Goal: Check status: Check status

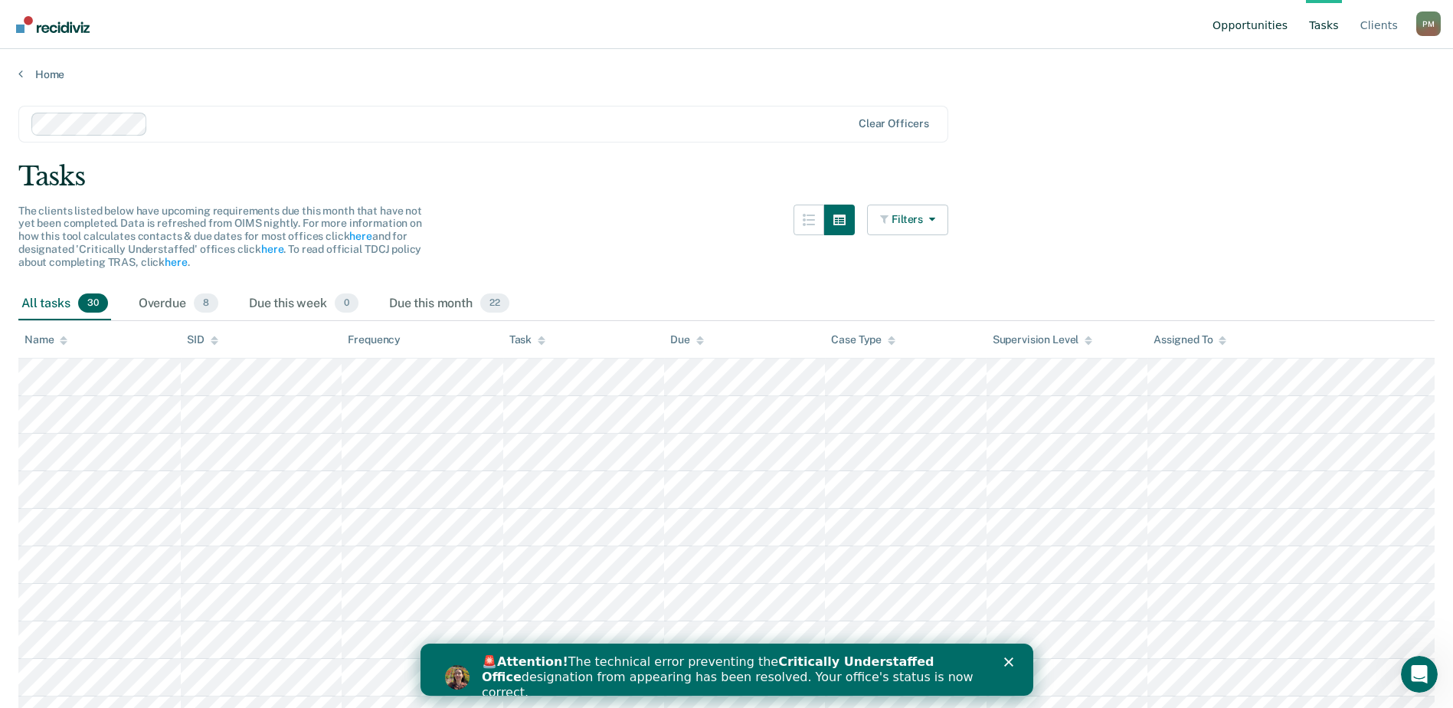
click at [1247, 31] on link "Opportunities" at bounding box center [1250, 24] width 81 height 49
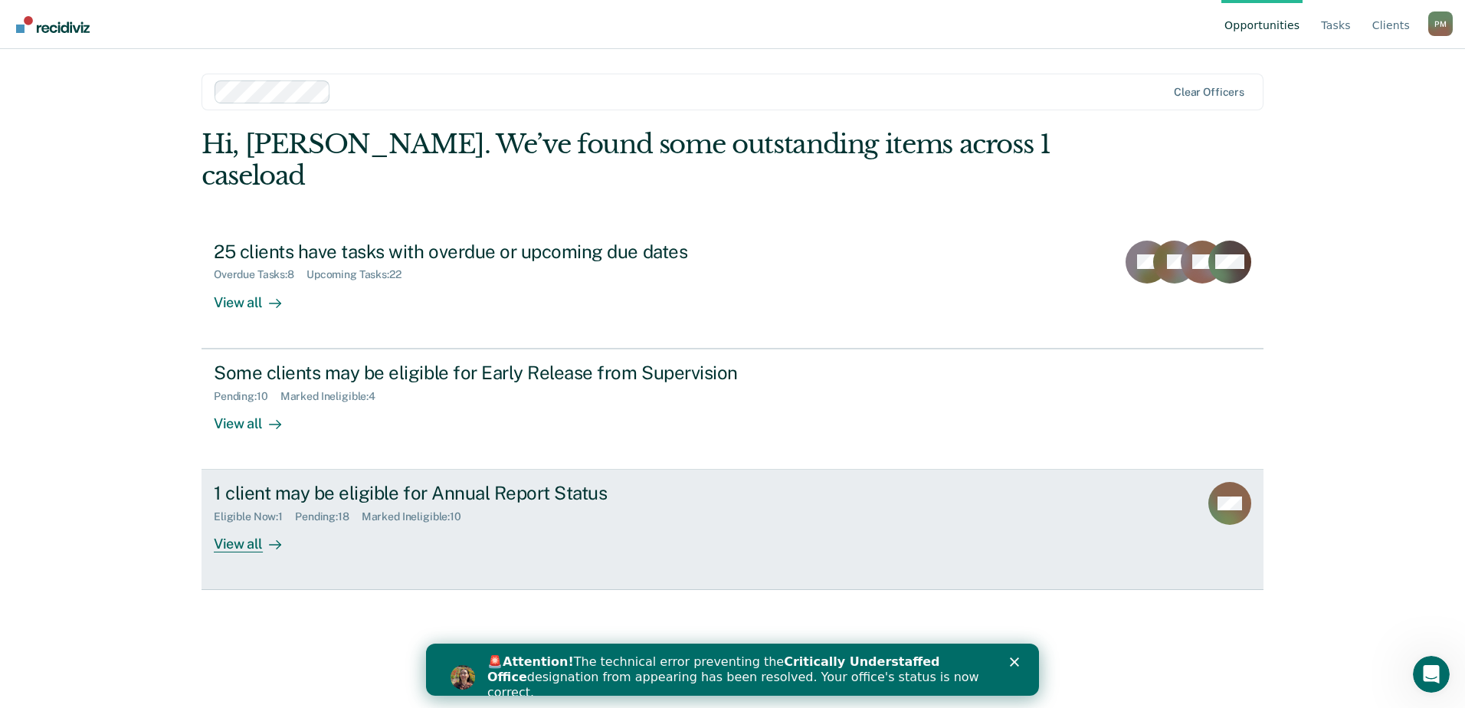
click at [249, 523] on div "View all" at bounding box center [257, 538] width 86 height 30
click at [247, 523] on div "View all" at bounding box center [257, 538] width 86 height 30
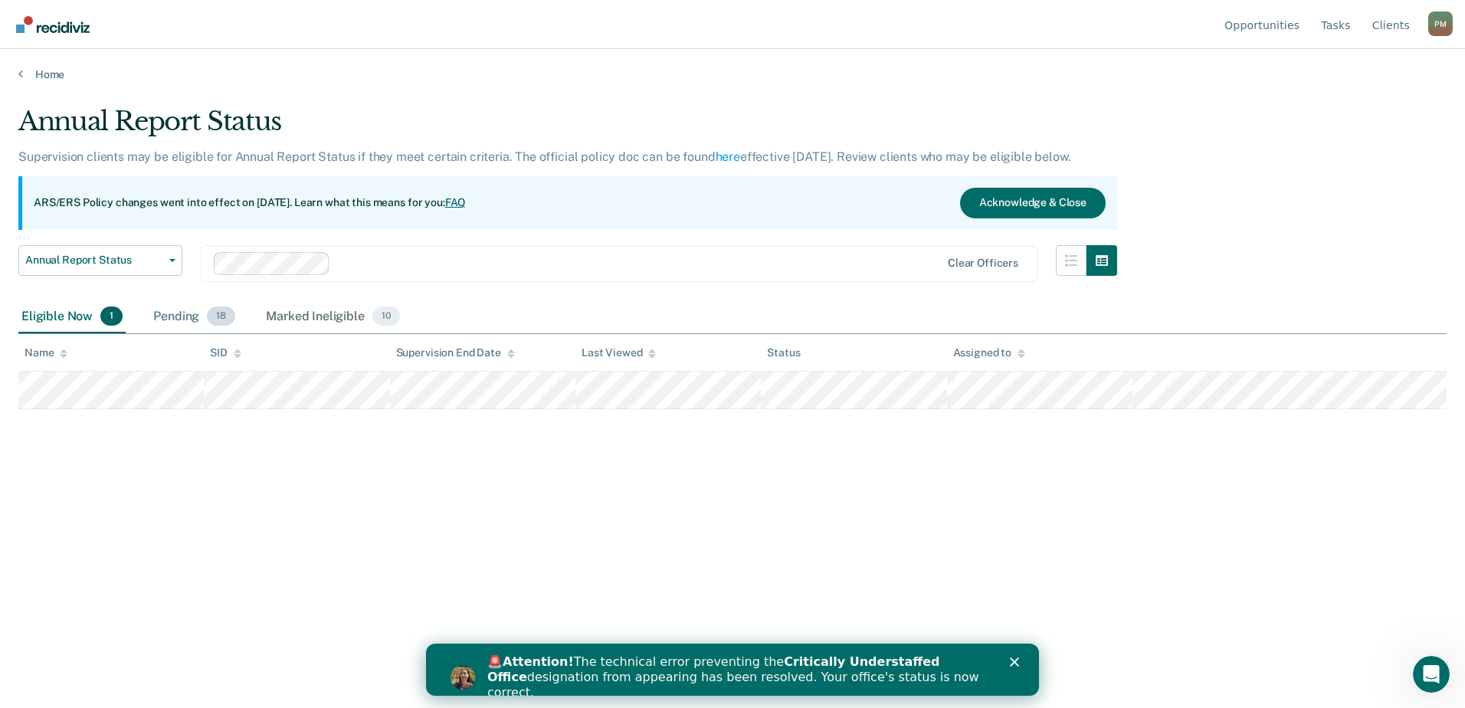
click at [217, 319] on span "18" at bounding box center [221, 316] width 28 height 20
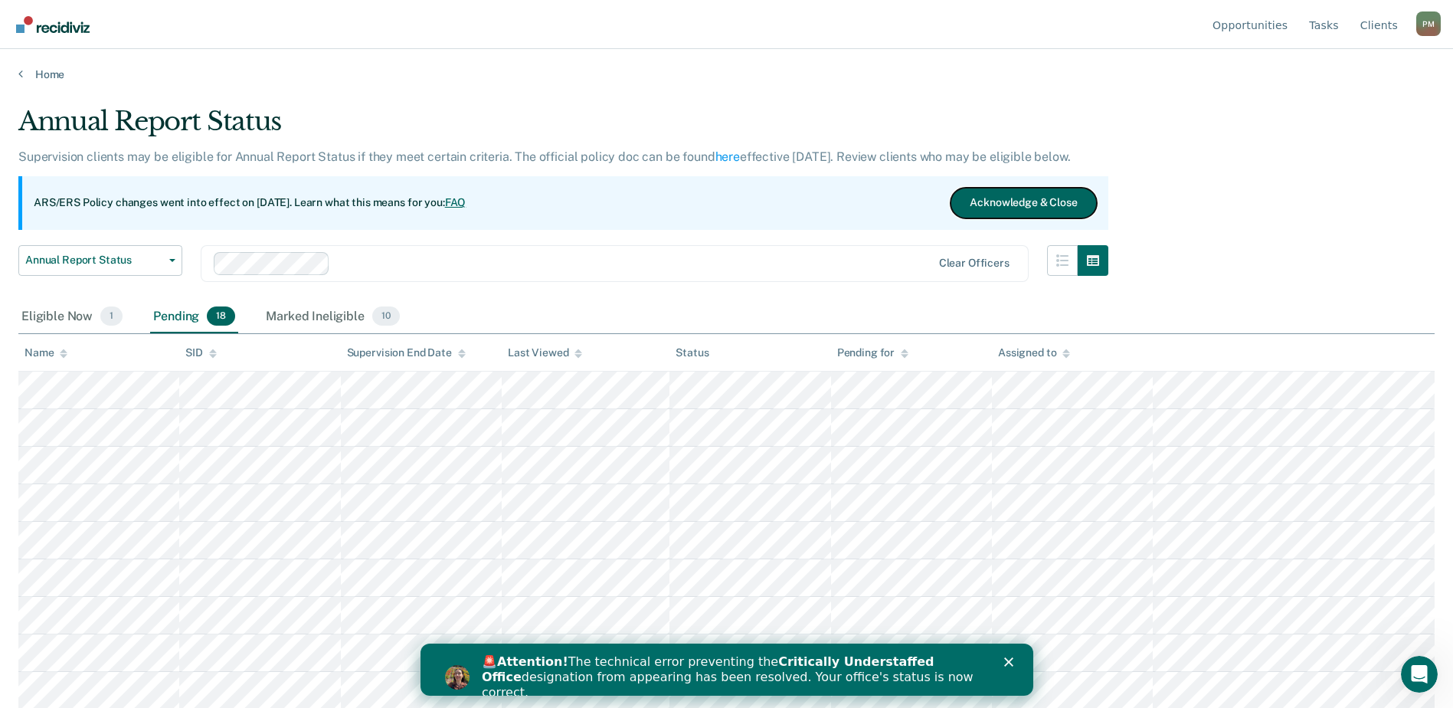
click at [1014, 204] on button "Acknowledge & Close" at bounding box center [1024, 203] width 146 height 31
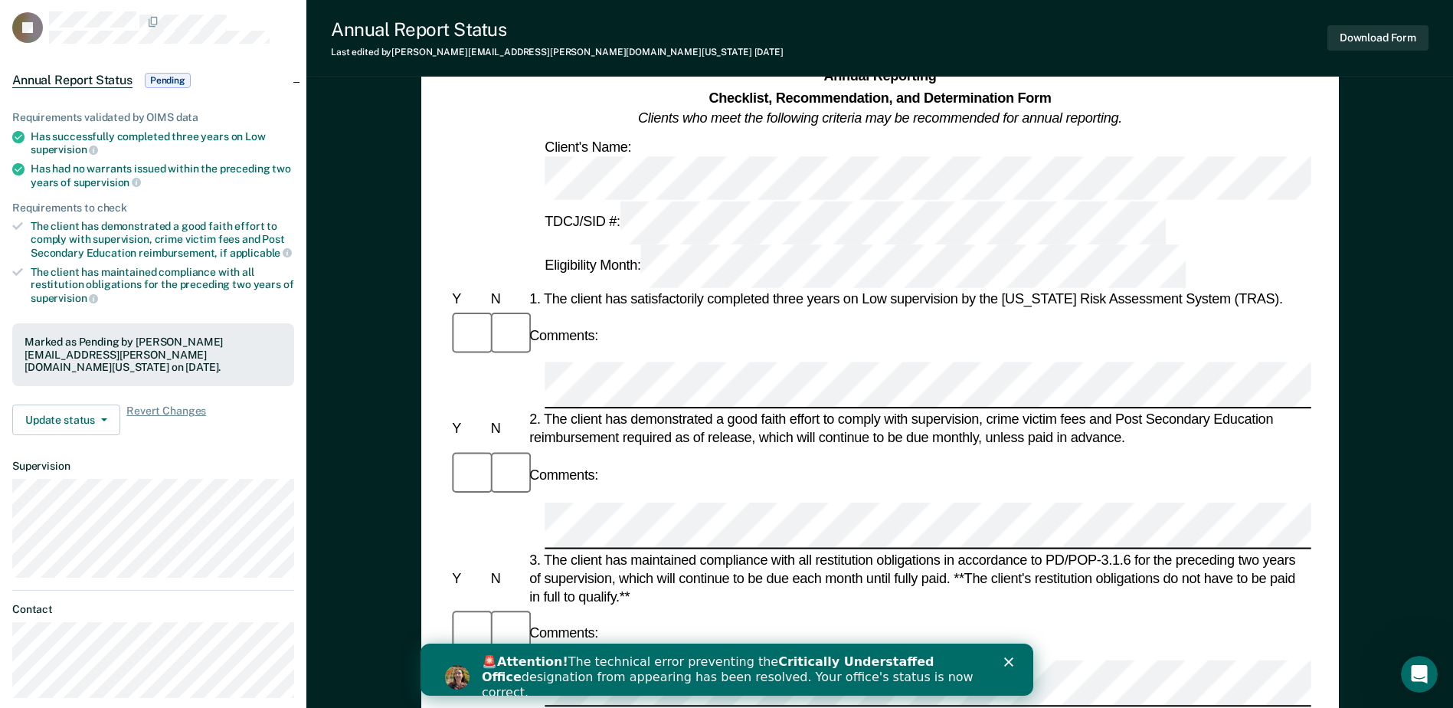
scroll to position [77, 0]
